Goal: Task Accomplishment & Management: Use online tool/utility

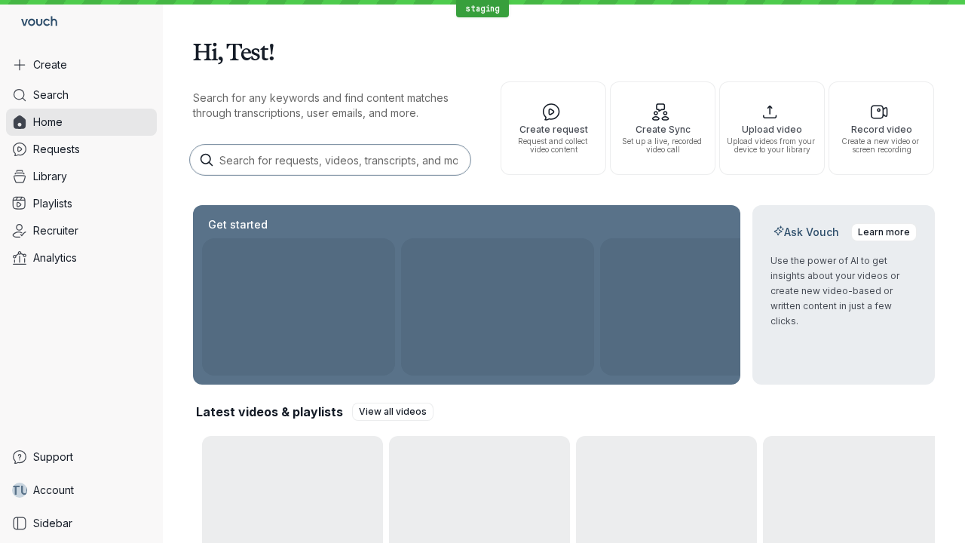
click at [81, 65] on button "Create" at bounding box center [81, 64] width 151 height 27
